Goal: Find specific page/section: Find specific page/section

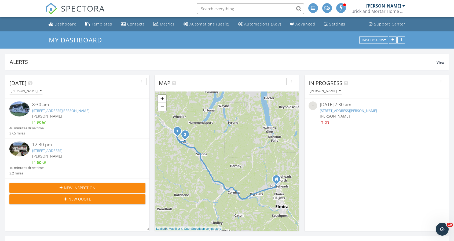
click at [62, 25] on div "Dashboard" at bounding box center [65, 23] width 22 height 5
click at [165, 23] on div "Metrics" at bounding box center [167, 23] width 15 height 5
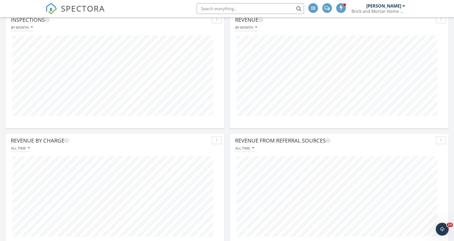
scroll to position [63, 0]
